Goal: Transaction & Acquisition: Purchase product/service

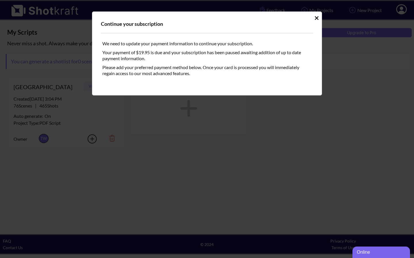
click at [316, 18] on icon "Idle Modal" at bounding box center [316, 18] width 4 height 4
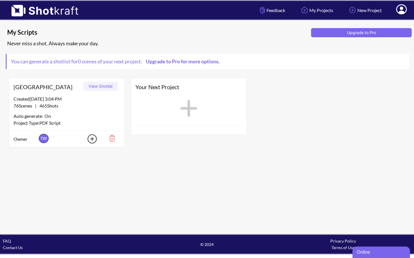
click at [212, 61] on link "Upgrade to Pro for more options." at bounding box center [182, 61] width 80 height 6
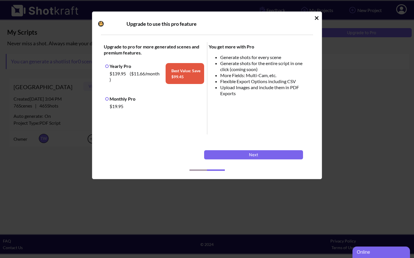
click at [107, 100] on label "Monthly Pro" at bounding box center [120, 98] width 30 height 5
click at [253, 155] on button "Next" at bounding box center [253, 154] width 99 height 9
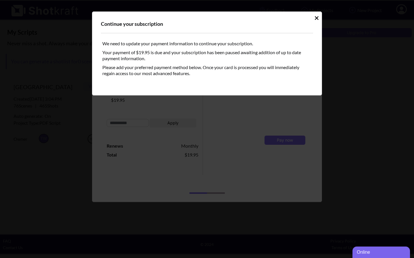
click at [314, 17] on icon "Idle Modal" at bounding box center [316, 18] width 4 height 6
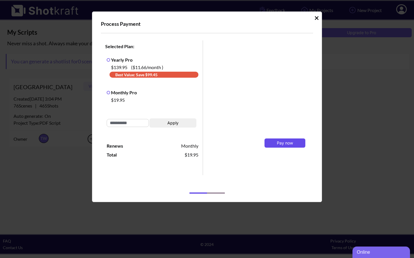
click at [285, 144] on span "Pay now" at bounding box center [285, 143] width 16 height 5
click at [284, 137] on span "Pay now" at bounding box center [285, 137] width 16 height 5
click at [281, 139] on span "Pay now" at bounding box center [285, 140] width 16 height 5
click at [281, 145] on span "Pay now" at bounding box center [285, 146] width 16 height 5
click at [143, 144] on span "Renews" at bounding box center [130, 146] width 46 height 6
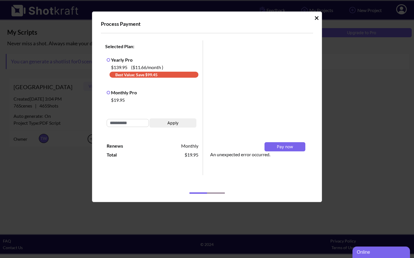
click at [316, 16] on icon "Idle Modal" at bounding box center [316, 18] width 4 height 6
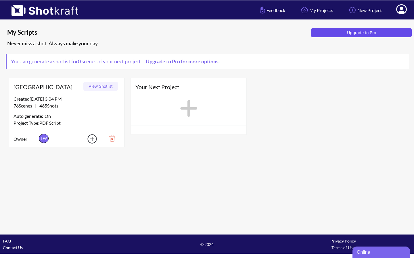
click at [346, 32] on button "Upgrade to Pro" at bounding box center [361, 32] width 101 height 9
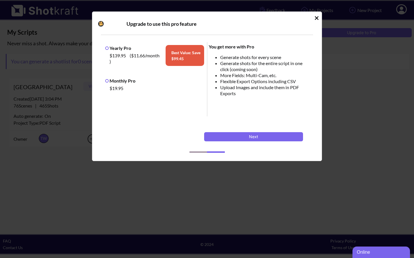
click at [107, 81] on label "Monthly Pro" at bounding box center [120, 80] width 30 height 5
click at [256, 136] on button "Next" at bounding box center [253, 136] width 99 height 9
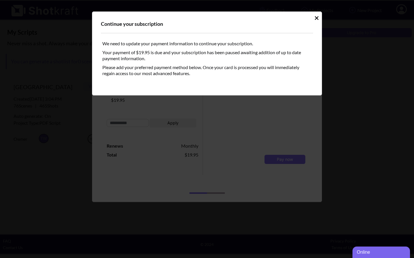
click at [315, 17] on icon "Idle Modal" at bounding box center [316, 18] width 4 height 4
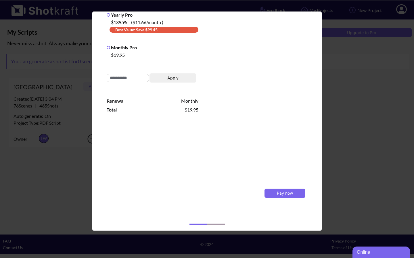
scroll to position [47, 0]
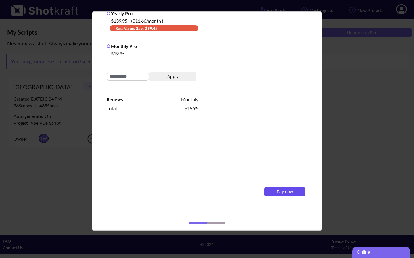
click at [284, 192] on span "Pay now" at bounding box center [285, 192] width 16 height 5
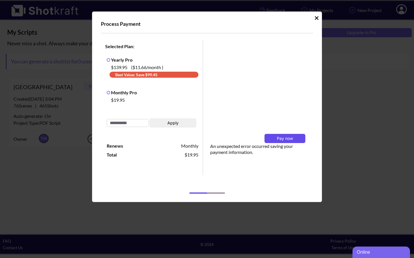
click at [286, 137] on span "Pay now" at bounding box center [285, 138] width 16 height 5
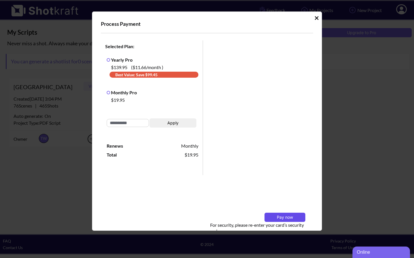
click at [281, 216] on span "Pay now" at bounding box center [285, 217] width 16 height 5
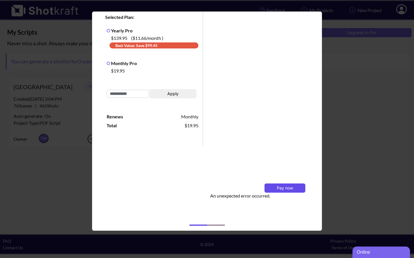
scroll to position [32, 0]
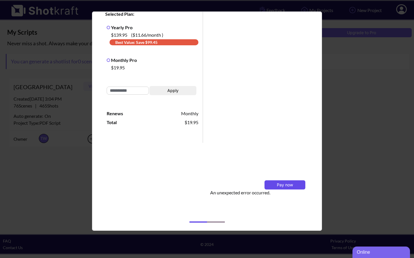
click at [283, 184] on span "Pay now" at bounding box center [285, 185] width 16 height 5
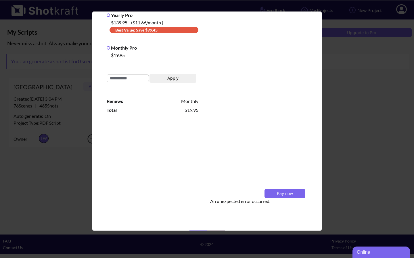
scroll to position [47, 0]
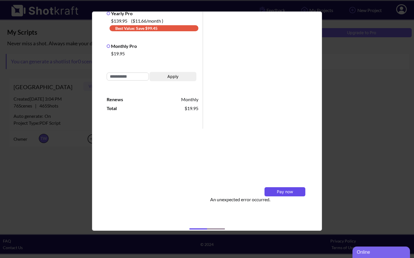
click at [282, 190] on span "Pay now" at bounding box center [285, 192] width 16 height 5
click at [364, 30] on div "Process Payment Selected Plan: Yearly Pro $139.95 ( $11.66 /month ) Best Value:…" at bounding box center [207, 129] width 414 height 258
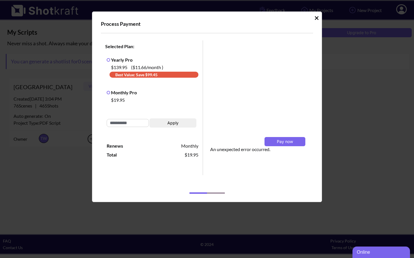
scroll to position [0, 0]
click at [277, 49] on div "Selected Plan: Yearly Pro $139.95 ( $11.66 /month ) Best Value: Save $ 99.45 Mo…" at bounding box center [208, 111] width 215 height 145
click at [232, 138] on div "Pay now" at bounding box center [258, 136] width 97 height 21
click at [279, 54] on div "Selected Plan: Yearly Pro $139.95 ( $11.66 /month ) Best Value: Save $ 99.45 Mo…" at bounding box center [208, 111] width 215 height 145
click at [267, 54] on div "Selected Plan: Yearly Pro $139.95 ( $11.66 /month ) Best Value: Save $ 99.45 Mo…" at bounding box center [208, 111] width 215 height 145
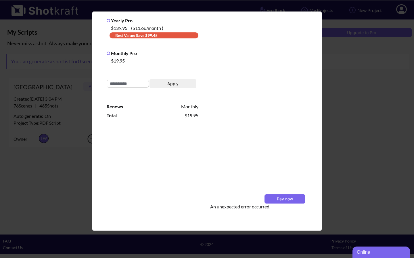
scroll to position [40, 0]
click at [284, 198] on span "Pay now" at bounding box center [285, 198] width 16 height 5
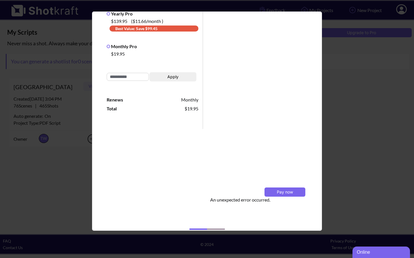
scroll to position [54, 0]
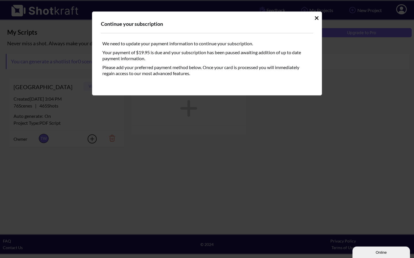
click at [317, 18] on icon "Idle Modal" at bounding box center [316, 18] width 4 height 4
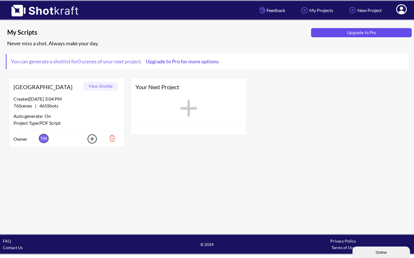
click at [361, 32] on button "Upgrade to Pro" at bounding box center [361, 32] width 101 height 9
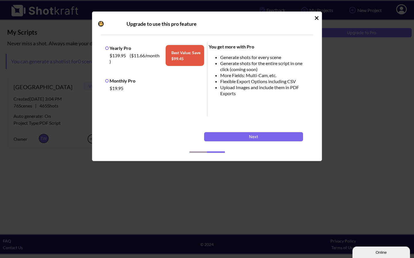
click at [108, 80] on label "Monthly Pro" at bounding box center [120, 80] width 30 height 5
click at [251, 136] on button "Next" at bounding box center [253, 136] width 99 height 9
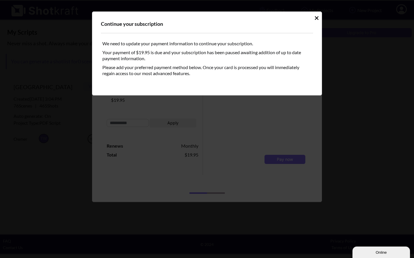
click at [316, 17] on icon "Idle Modal" at bounding box center [316, 18] width 4 height 6
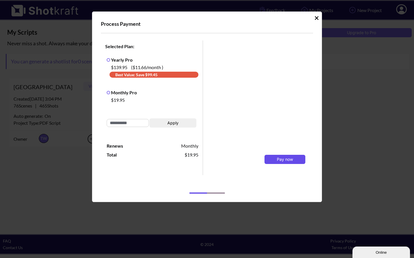
click at [281, 159] on span "Pay now" at bounding box center [285, 159] width 16 height 5
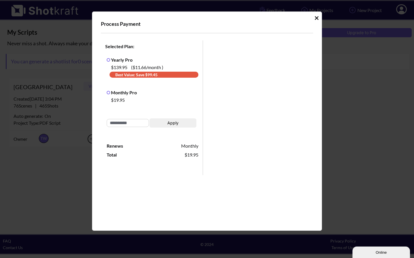
click at [188, 187] on div "Selected Plan: Yearly Pro $139.95 ( $11.66 /month ) Best Value: Save $ 99.45 Mo…" at bounding box center [208, 151] width 215 height 225
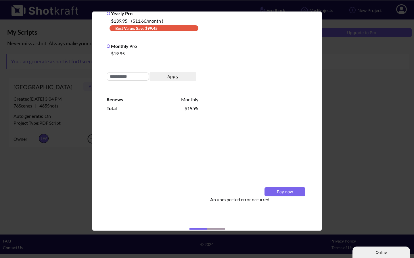
scroll to position [48, 0]
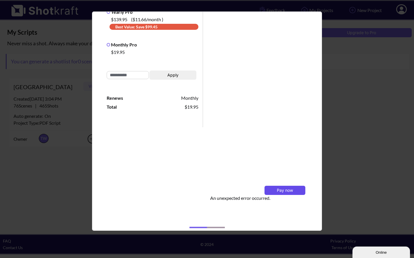
click at [282, 190] on span "Pay now" at bounding box center [285, 190] width 16 height 5
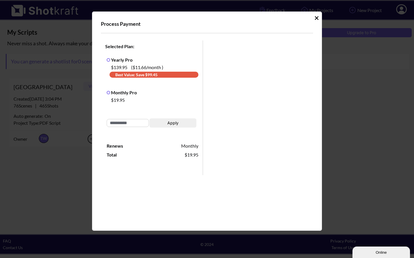
click at [128, 125] on input "Idle Modal" at bounding box center [128, 123] width 42 height 8
click at [169, 121] on button "Apply" at bounding box center [172, 123] width 47 height 9
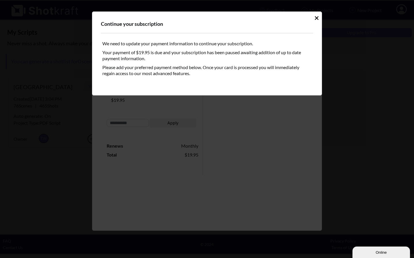
click at [315, 17] on icon "Idle Modal" at bounding box center [316, 18] width 4 height 4
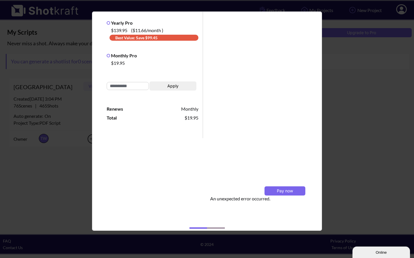
scroll to position [43, 0]
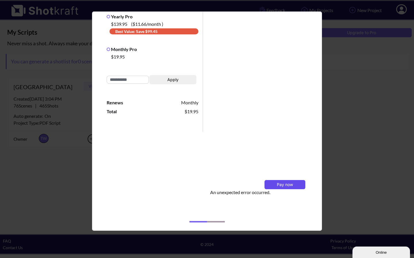
click at [279, 183] on span "Pay now" at bounding box center [285, 184] width 16 height 5
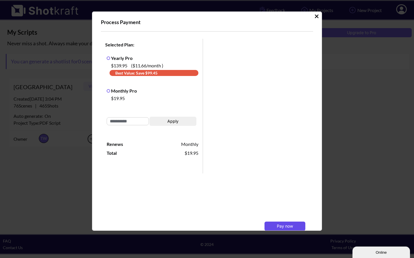
scroll to position [0, 0]
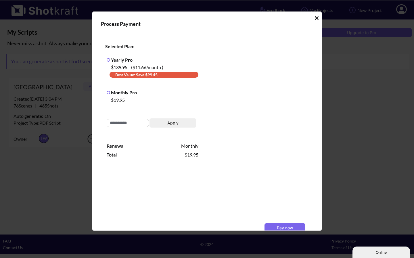
click at [314, 16] on icon "Idle Modal" at bounding box center [316, 18] width 4 height 6
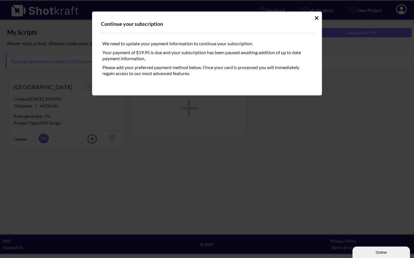
click at [315, 18] on icon "Idle Modal" at bounding box center [316, 18] width 4 height 6
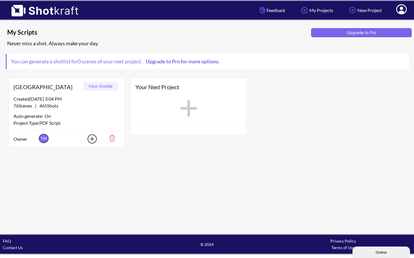
click at [398, 7] on icon at bounding box center [401, 9] width 11 height 10
click at [372, 28] on link "Log Out" at bounding box center [385, 30] width 48 height 9
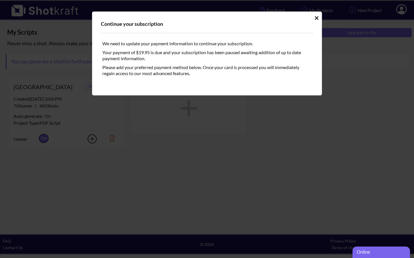
click at [316, 17] on icon "Idle Modal" at bounding box center [316, 18] width 4 height 4
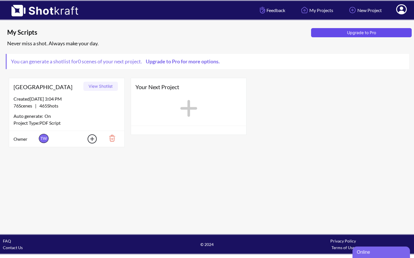
click at [356, 31] on button "Upgrade to Pro" at bounding box center [361, 32] width 101 height 9
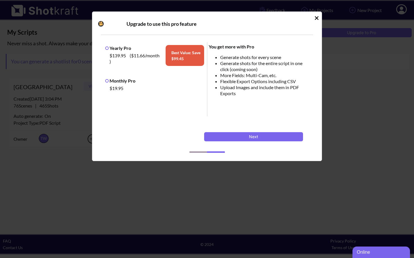
click at [106, 81] on label "Monthly Pro" at bounding box center [120, 80] width 30 height 5
click at [244, 135] on button "Next" at bounding box center [253, 136] width 99 height 9
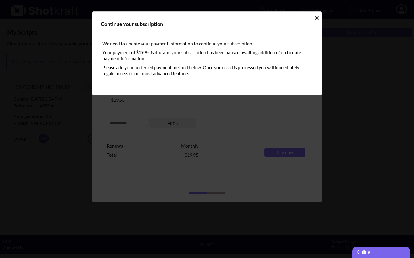
click at [316, 17] on icon "Idle Modal" at bounding box center [316, 18] width 4 height 6
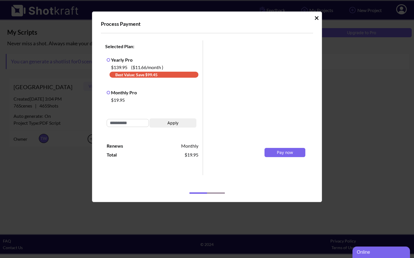
click at [217, 167] on div "Selected Plan: Yearly Pro $139.95 ( $11.66 /month ) Best Value: Save $ 99.45 Mo…" at bounding box center [208, 111] width 215 height 145
click at [286, 153] on span "Pay now" at bounding box center [285, 152] width 16 height 5
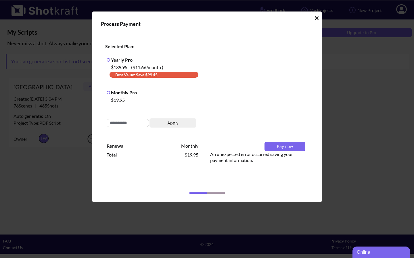
click at [317, 17] on icon "Idle Modal" at bounding box center [316, 18] width 4 height 4
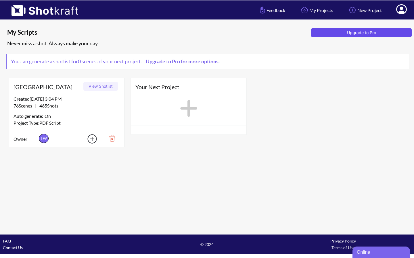
click at [355, 30] on button "Upgrade to Pro" at bounding box center [361, 32] width 101 height 9
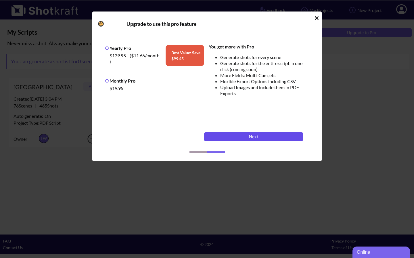
click at [259, 134] on button "Next" at bounding box center [253, 136] width 99 height 9
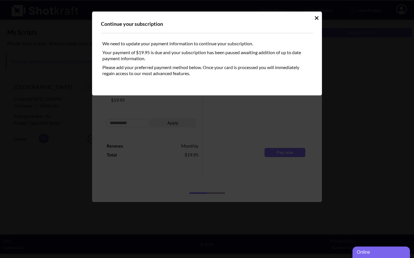
click at [315, 17] on icon "Idle Modal" at bounding box center [316, 18] width 4 height 6
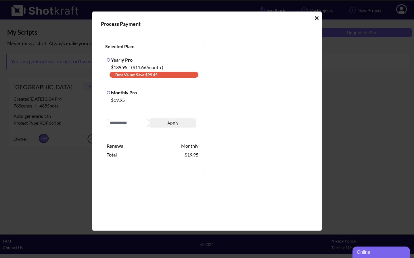
click at [307, 179] on div "Idle Modal" at bounding box center [259, 147] width 112 height 215
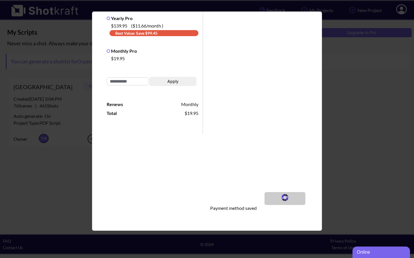
scroll to position [43, 0]
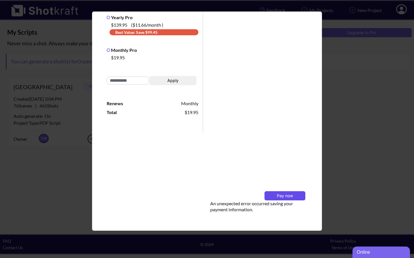
click at [282, 196] on span "Pay now" at bounding box center [285, 196] width 16 height 5
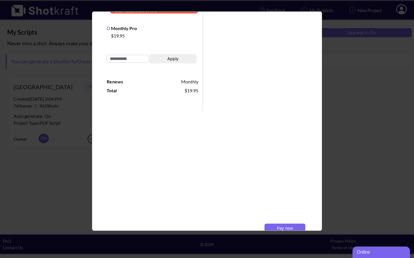
scroll to position [108, 0]
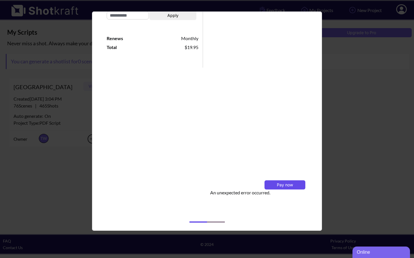
click at [281, 183] on span "Pay now" at bounding box center [285, 185] width 16 height 5
click at [286, 183] on span "Pay now" at bounding box center [285, 185] width 16 height 5
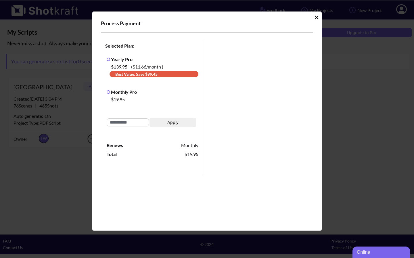
scroll to position [0, 0]
click at [314, 17] on icon "Idle Modal" at bounding box center [316, 18] width 4 height 6
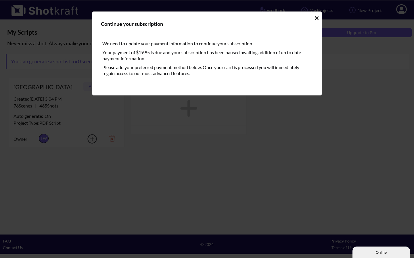
click at [318, 18] on icon "Idle Modal" at bounding box center [316, 18] width 4 height 6
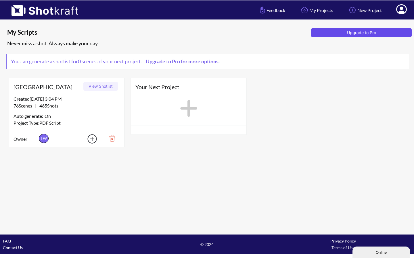
click at [348, 30] on button "Upgrade to Pro" at bounding box center [361, 32] width 101 height 9
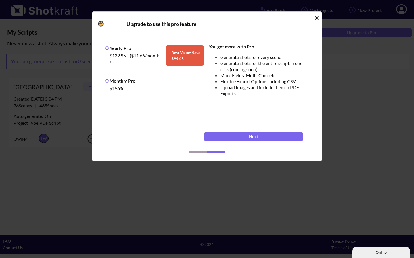
click at [107, 80] on label "Monthly Pro" at bounding box center [120, 80] width 30 height 5
click at [252, 135] on button "Next" at bounding box center [253, 136] width 99 height 9
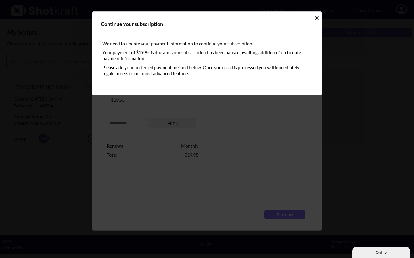
click at [316, 17] on icon "Idle Modal" at bounding box center [316, 18] width 4 height 4
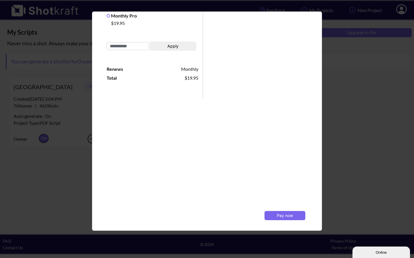
scroll to position [102, 0]
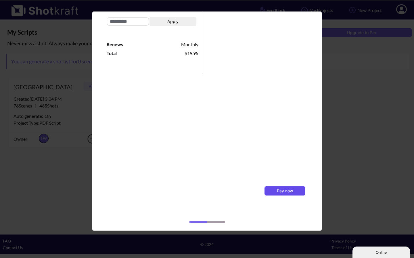
click at [282, 190] on span "Pay now" at bounding box center [285, 191] width 16 height 5
